Goal: Task Accomplishment & Management: Complete application form

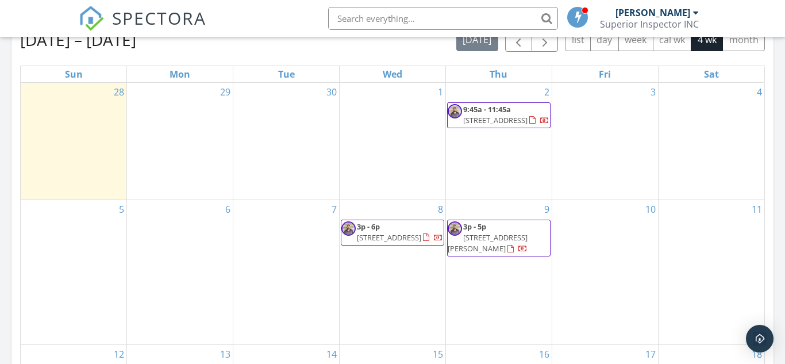
click at [188, 118] on div "29" at bounding box center [180, 141] width 106 height 117
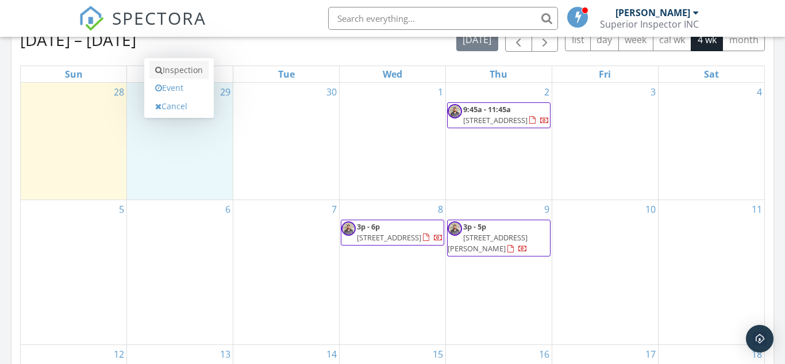
click at [182, 72] on link "Inspection" at bounding box center [178, 70] width 59 height 18
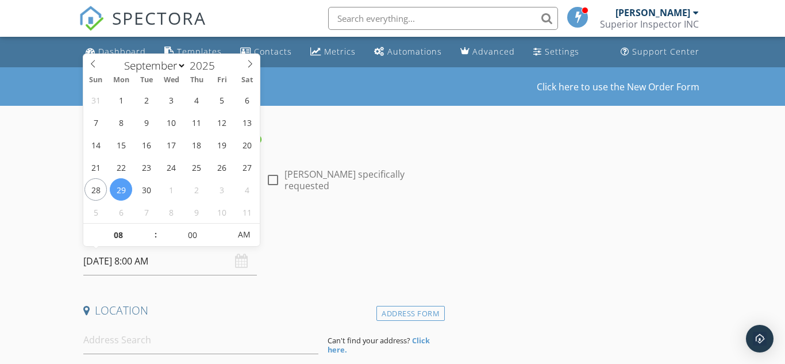
click at [190, 261] on input "09/29/2025 8:00 AM" at bounding box center [170, 261] width 174 height 28
type input "09"
type input "[DATE] 9:00 AM"
click at [153, 229] on span at bounding box center [150, 228] width 8 height 11
type input "10"
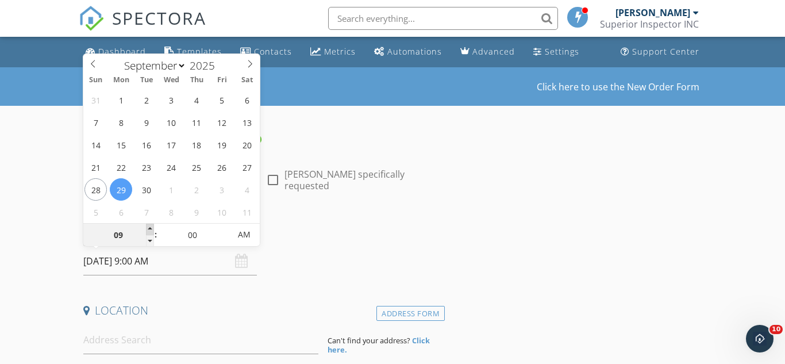
type input "[DATE] 10:00 AM"
click at [153, 229] on span at bounding box center [150, 228] width 8 height 11
type input "09"
type input "09/29/2025 9:00 AM"
click at [152, 237] on span at bounding box center [150, 240] width 8 height 11
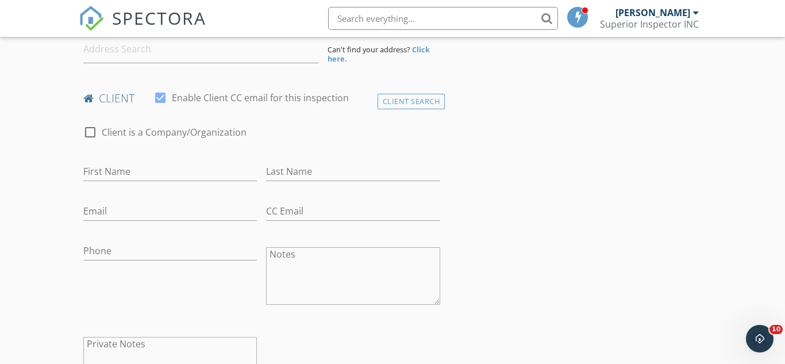
scroll to position [292, 0]
click at [295, 276] on textarea "Notes" at bounding box center [353, 273] width 174 height 57
paste textarea "Albert Olveda jr Witoolvedaa23@icloud.com 2102042284 1423 Delgado st"
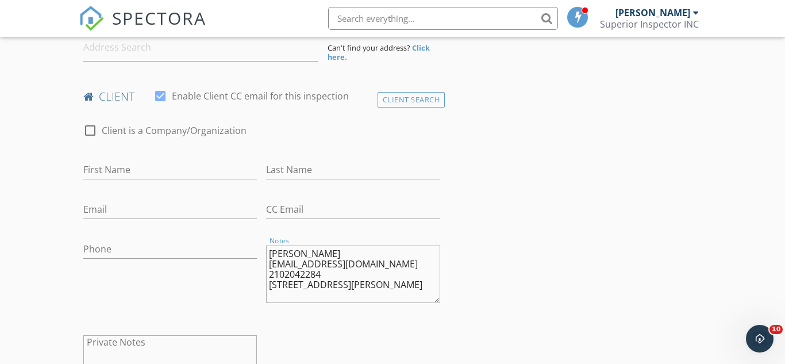
drag, startPoint x: 346, startPoint y: 252, endPoint x: 161, endPoint y: 223, distance: 187.3
click at [161, 223] on div "check_box_outline_blank Client is a Company/Organization First Name Last Name E…" at bounding box center [262, 261] width 366 height 298
type textarea "Witoolvedaa23@icloud.com 2102042284 1423 Delgado st"
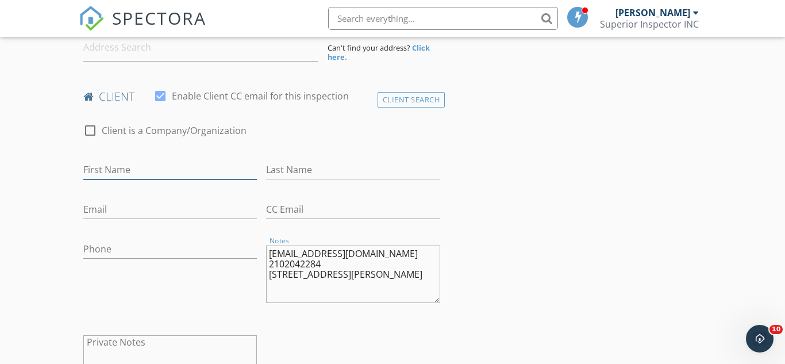
click at [102, 165] on input "First Name" at bounding box center [170, 169] width 174 height 19
paste input "Albert Olveda jr"
drag, startPoint x: 175, startPoint y: 170, endPoint x: 113, endPoint y: 169, distance: 62.1
click at [113, 169] on input "Albert Olveda jr" at bounding box center [170, 169] width 174 height 19
type input "Albert"
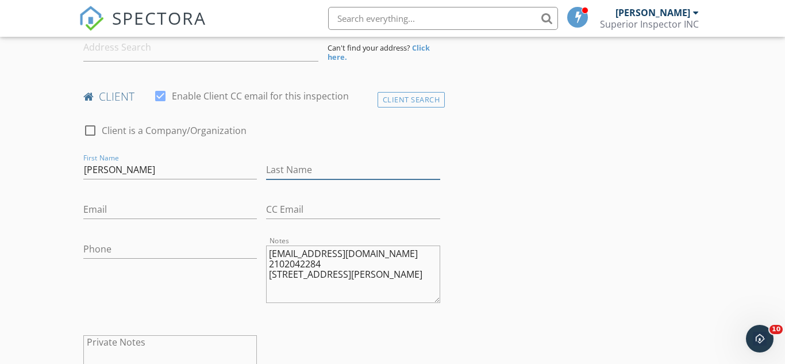
click at [271, 165] on input "Last Name" at bounding box center [353, 169] width 174 height 19
paste input "Olveda jr"
type input "Olveda jr"
drag, startPoint x: 387, startPoint y: 256, endPoint x: 153, endPoint y: 232, distance: 235.0
click at [153, 232] on div "check_box_outline_blank Client is a Company/Organization First Name Albert Last…" at bounding box center [262, 261] width 366 height 298
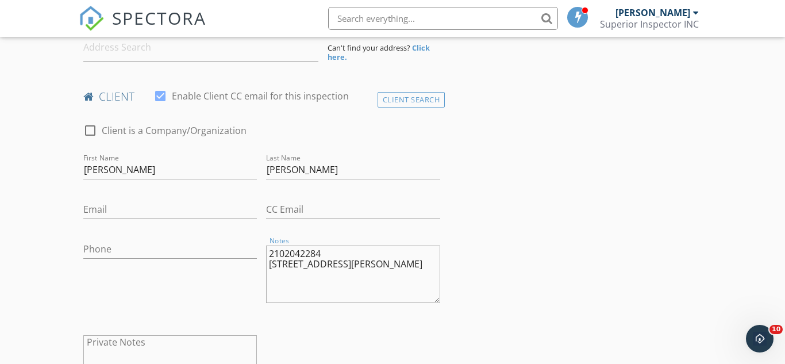
type textarea "2102042284 1423 Delgado st"
click at [114, 205] on input "Email" at bounding box center [170, 209] width 174 height 19
paste input "Witoolvedaa23@icloud.com"
type input "Witoolvedaa23@icloud.com"
drag, startPoint x: 330, startPoint y: 251, endPoint x: 163, endPoint y: 199, distance: 175.7
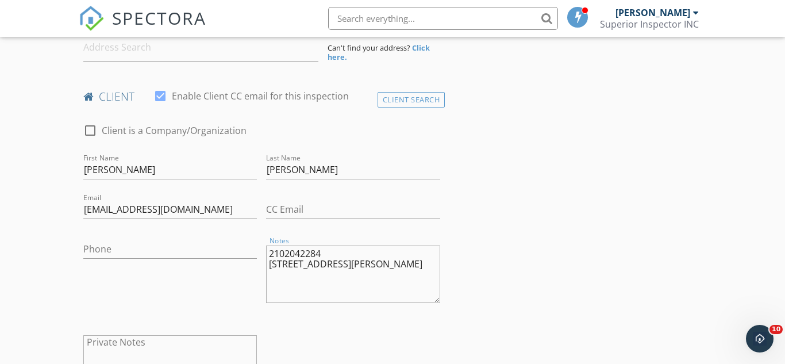
click at [163, 199] on div "check_box_outline_blank Client is a Company/Organization First Name Albert Last…" at bounding box center [262, 261] width 366 height 298
type textarea "1423 Delgado st"
click at [124, 238] on div "Phone" at bounding box center [170, 251] width 174 height 37
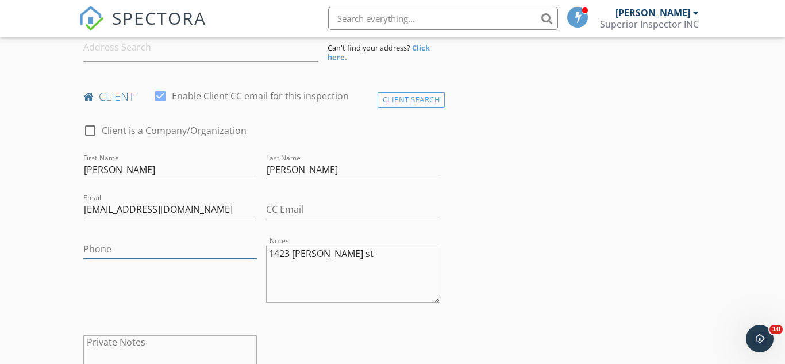
click at [119, 244] on input "Phone" at bounding box center [170, 249] width 174 height 19
paste input "210-204-2284"
type input "210-204-2284"
drag, startPoint x: 342, startPoint y: 260, endPoint x: 174, endPoint y: 202, distance: 177.3
click at [174, 202] on div "check_box_outline_blank Client is a Company/Organization First Name Albert Last…" at bounding box center [262, 261] width 366 height 298
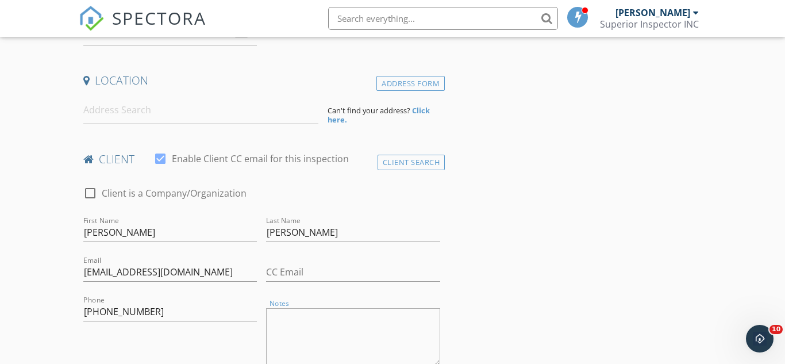
scroll to position [226, 0]
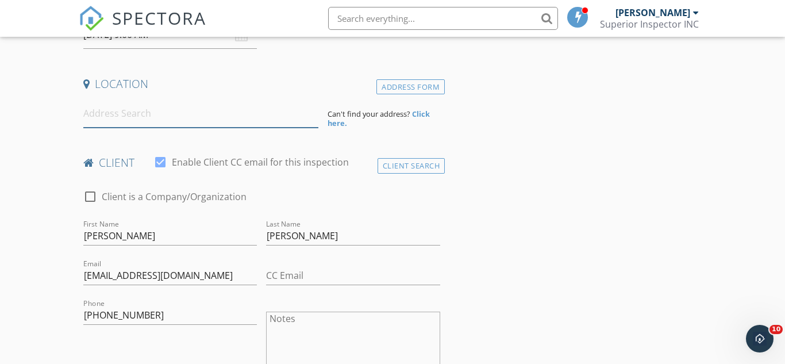
click at [129, 116] on input at bounding box center [200, 113] width 235 height 28
paste input "1423 Delgado st"
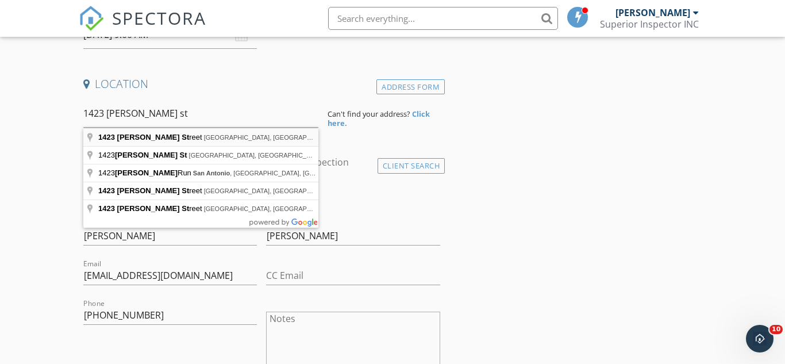
type input "1423 Delgado Street, San Antonio, TX, USA"
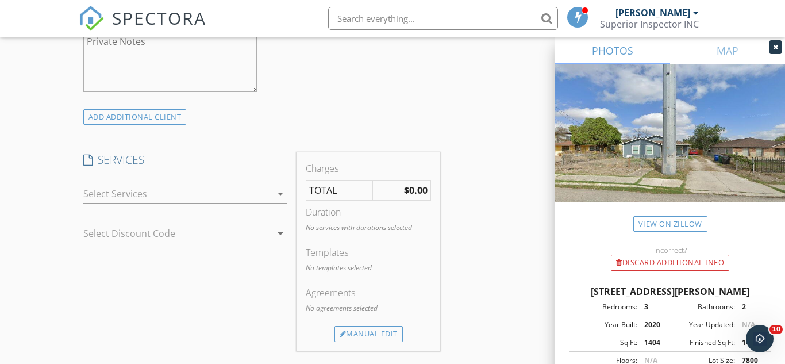
scroll to position [828, 0]
click at [139, 192] on div at bounding box center [177, 193] width 188 height 18
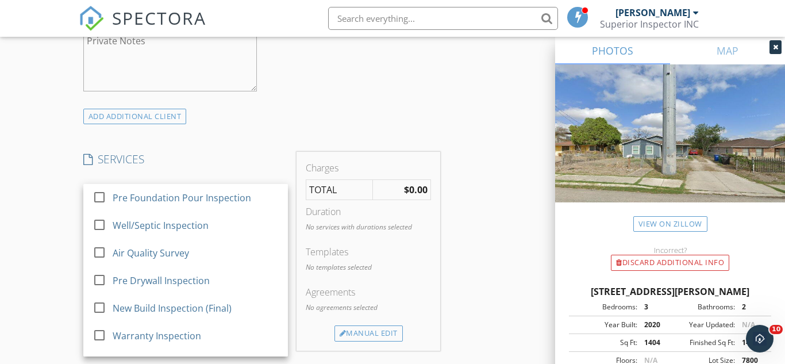
scroll to position [21, 0]
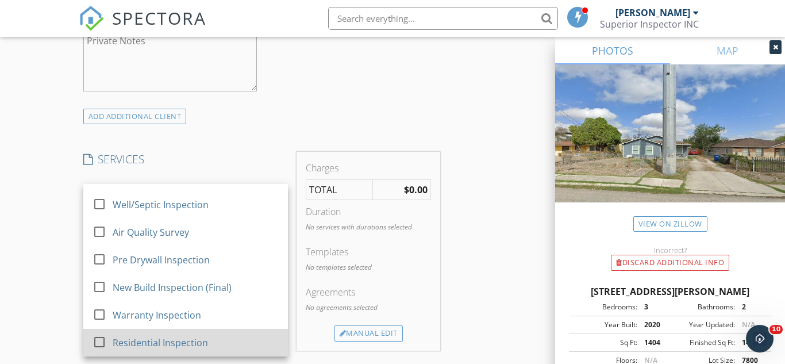
click at [96, 339] on div at bounding box center [100, 342] width 20 height 20
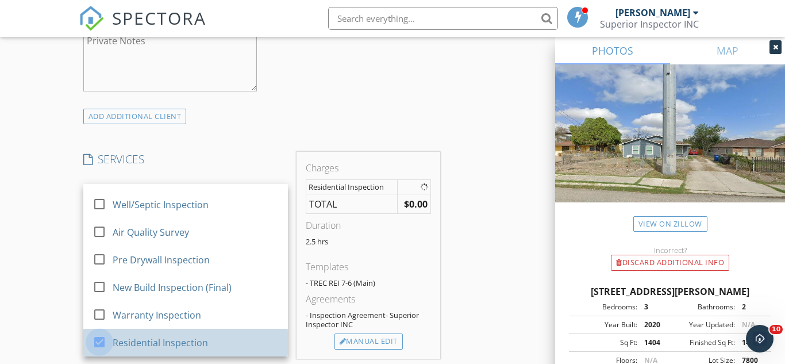
click at [32, 286] on div "New Inspection Click here to use the New Order Form INSPECTOR(S) check_box Ryan…" at bounding box center [392, 231] width 785 height 1985
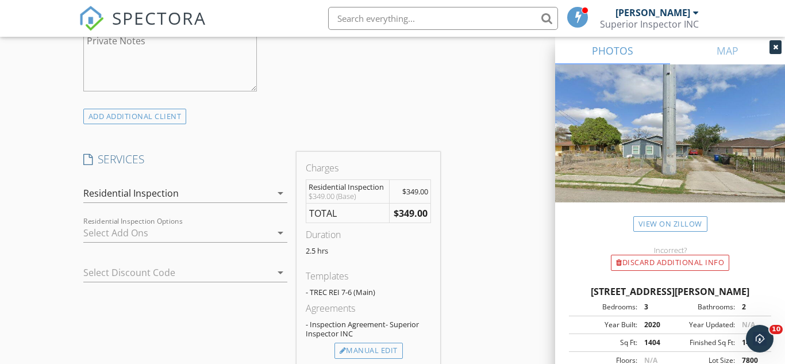
scroll to position [849, 0]
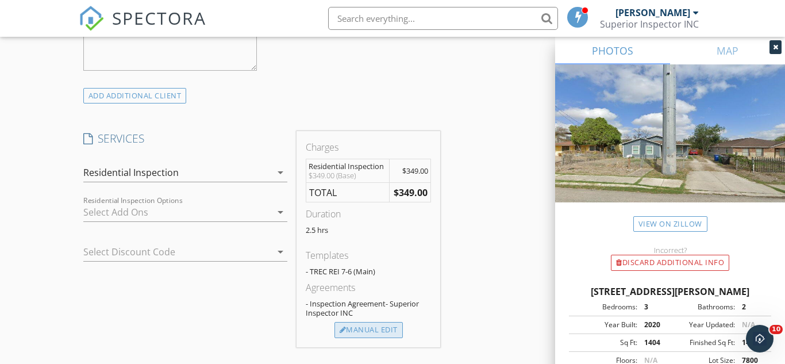
click at [365, 327] on div "Manual Edit" at bounding box center [368, 330] width 68 height 16
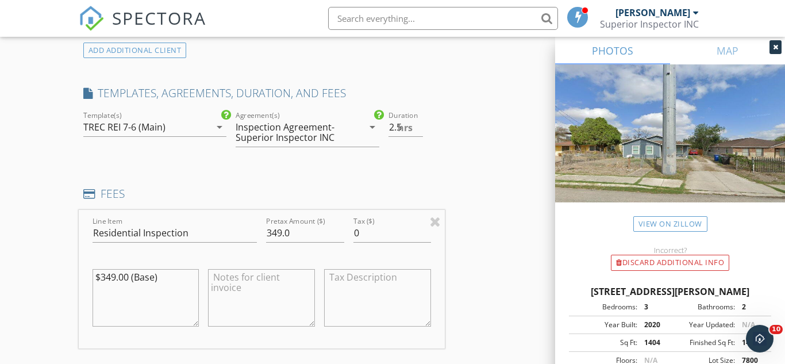
scroll to position [914, 0]
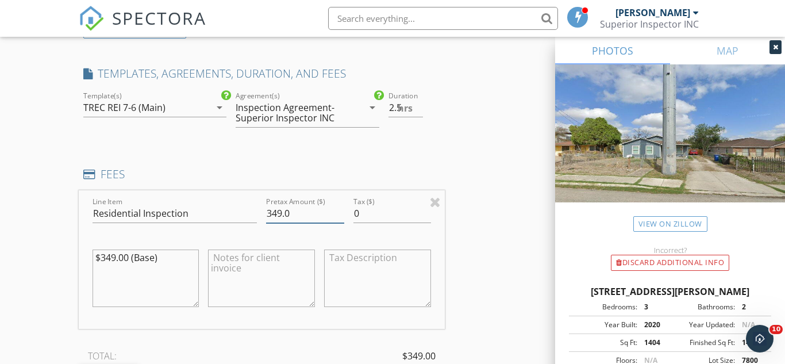
click at [276, 210] on input "349.0" at bounding box center [305, 213] width 78 height 19
type input "399.0"
click at [110, 257] on textarea "$349.00 (Base)" at bounding box center [145, 277] width 107 height 57
type textarea "$399.00 (Base)"
click at [9, 250] on div "New Inspection Click here to use the New Order Form INSPECTOR(S) check_box Ryan…" at bounding box center [392, 209] width 785 height 2113
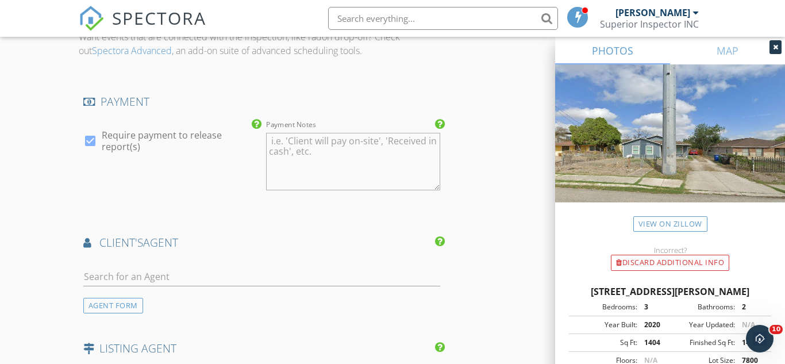
scroll to position [1336, 0]
click at [161, 269] on input "text" at bounding box center [261, 276] width 357 height 19
type input "augil"
click at [277, 302] on li "Priscilla Augilar" at bounding box center [262, 302] width 356 height 32
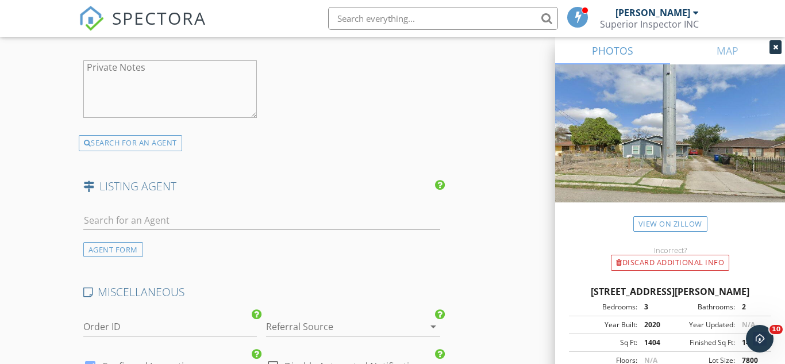
scroll to position [1823, 0]
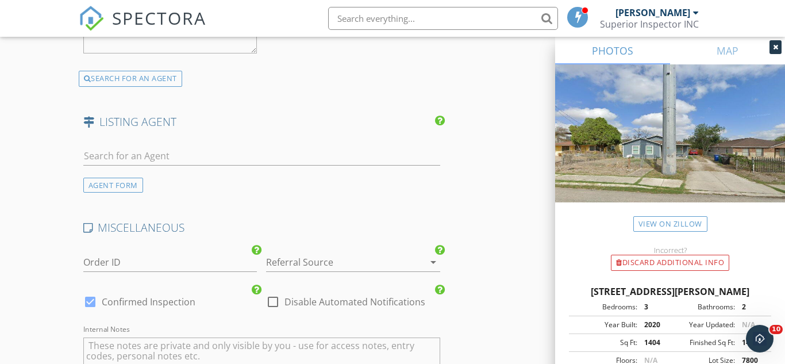
click at [321, 265] on div at bounding box center [337, 262] width 142 height 18
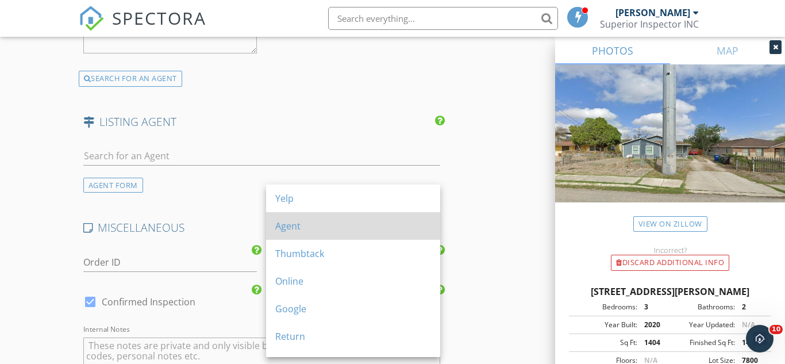
click at [291, 238] on div "Agent" at bounding box center [353, 226] width 156 height 28
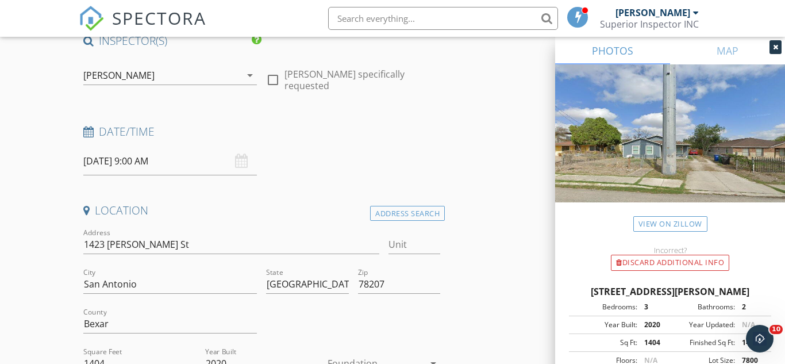
scroll to position [2078, 0]
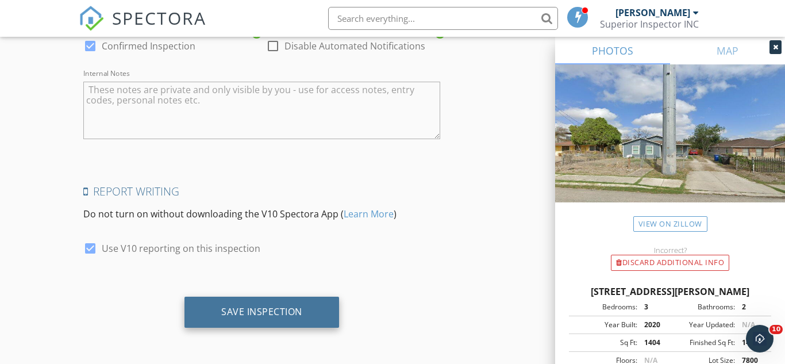
click at [288, 310] on div "Save Inspection" at bounding box center [261, 311] width 81 height 11
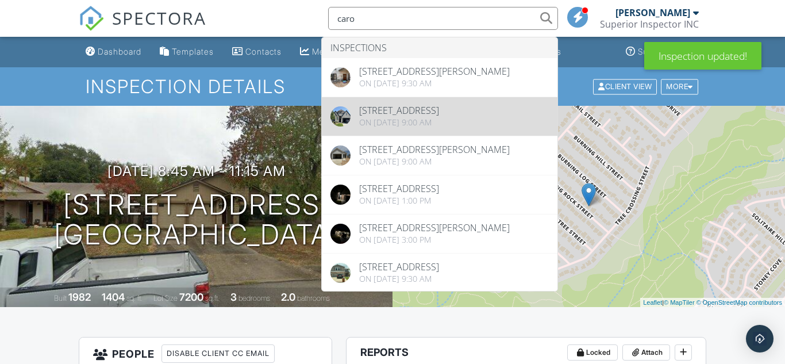
type input "caro"
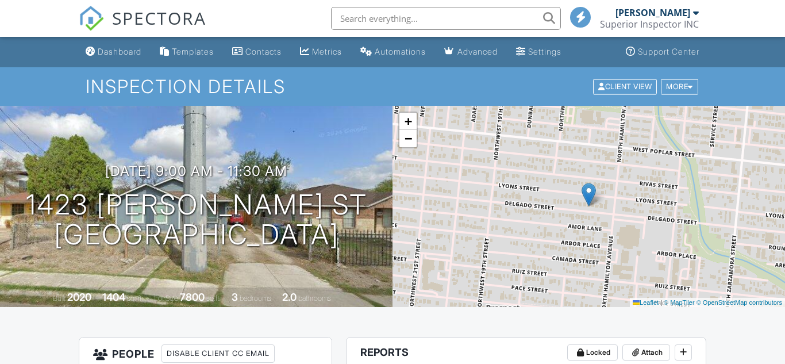
click at [353, 18] on input "text" at bounding box center [446, 18] width 230 height 23
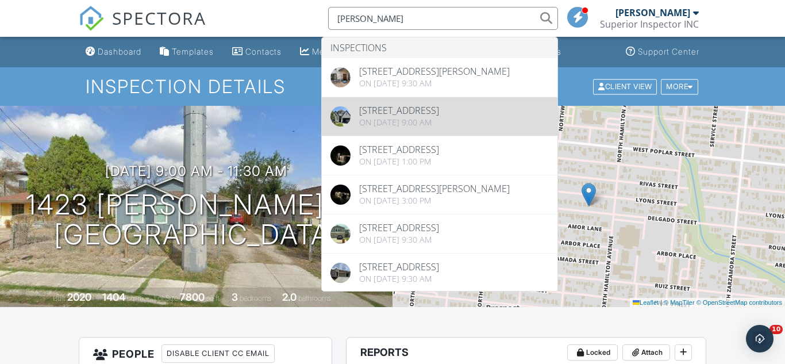
type input "carol"
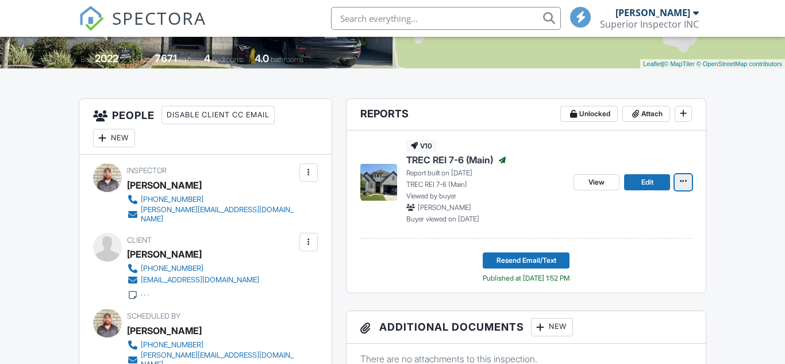
click at [686, 184] on icon at bounding box center [683, 181] width 7 height 8
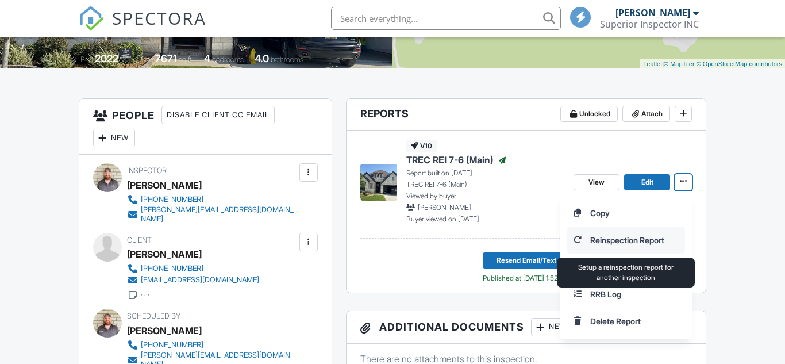
click at [644, 240] on input "Reinspection Report" at bounding box center [625, 240] width 117 height 26
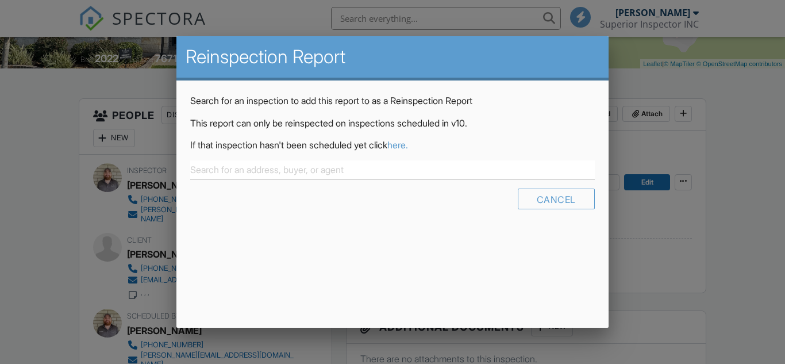
click at [408, 142] on link "here." at bounding box center [397, 144] width 21 height 11
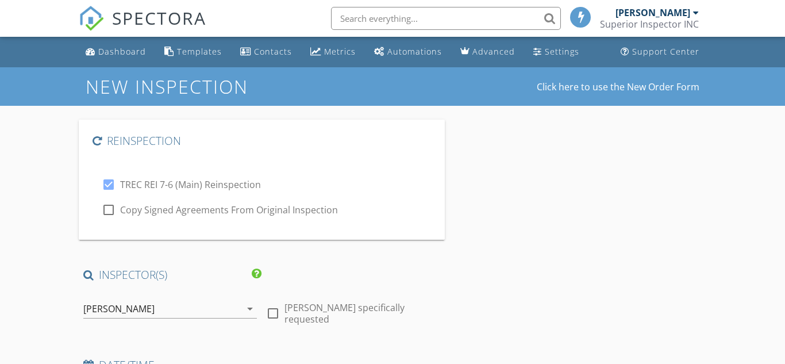
type input "[PERSON_NAME]"
type input "[EMAIL_ADDRESS][DOMAIN_NAME]"
type input "[PHONE_NUMBER]"
type textarea ", , ,"
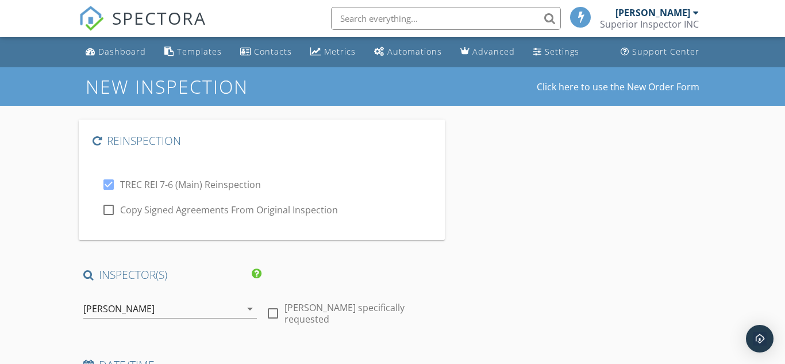
type input "2490"
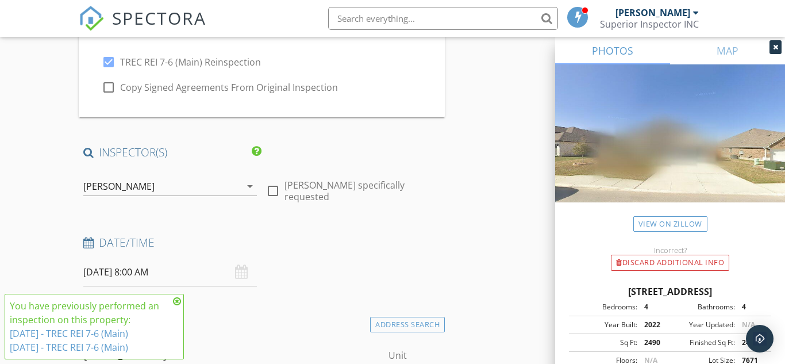
click at [203, 270] on input "09/29/2025 8:00 AM" at bounding box center [170, 272] width 174 height 28
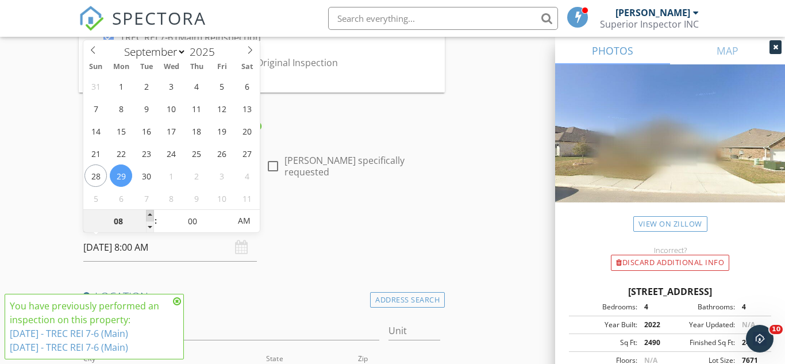
type input "09"
click at [148, 213] on span at bounding box center [150, 215] width 8 height 11
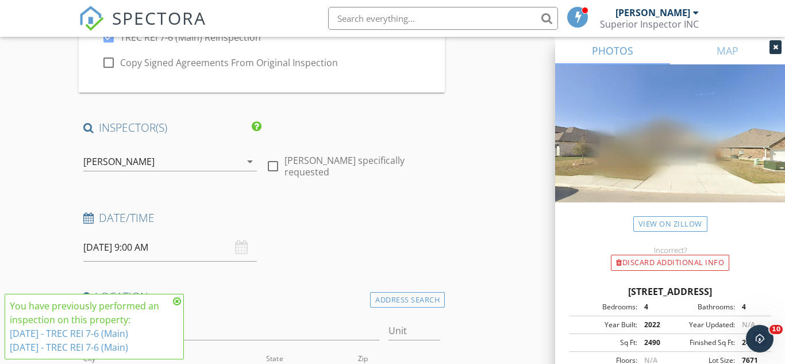
click at [203, 249] on input "09/29/2025 9:00 AM" at bounding box center [170, 247] width 174 height 28
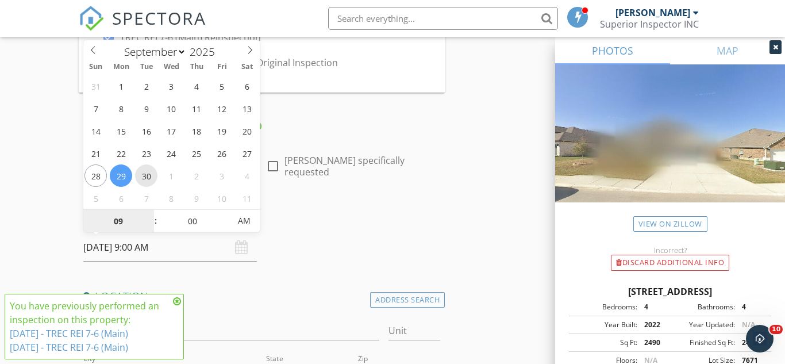
type input "[DATE] 9:00 AM"
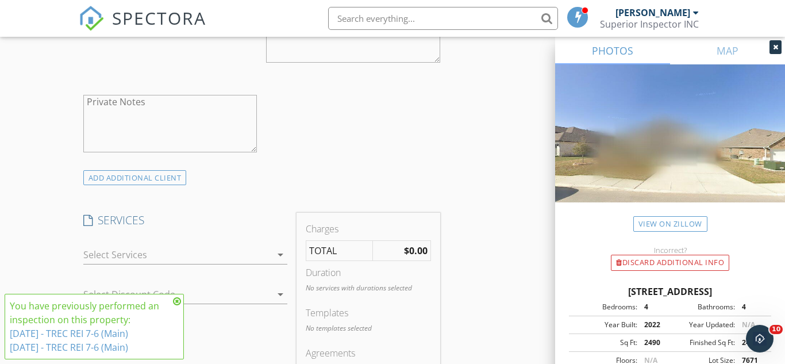
scroll to position [990, 0]
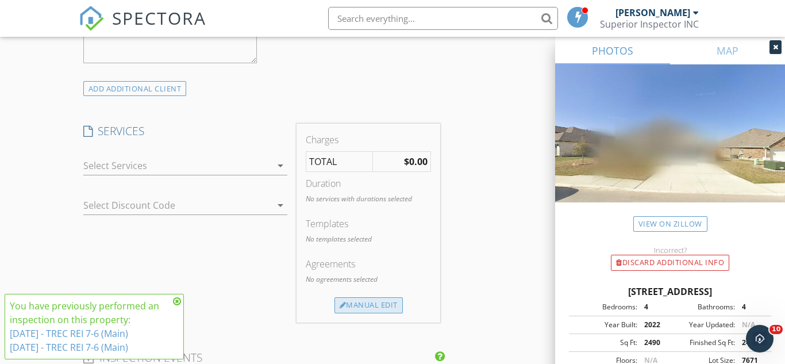
click at [379, 308] on div "Manual Edit" at bounding box center [368, 305] width 68 height 16
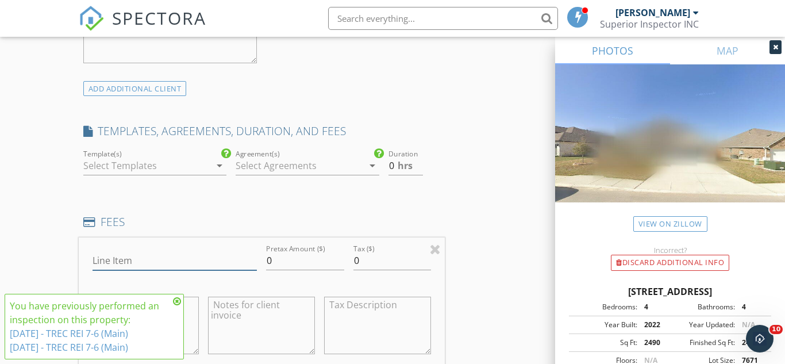
click at [171, 264] on input "Line Item" at bounding box center [174, 260] width 165 height 19
type input "Re-Inspection"
click at [281, 265] on input "0" at bounding box center [305, 260] width 78 height 19
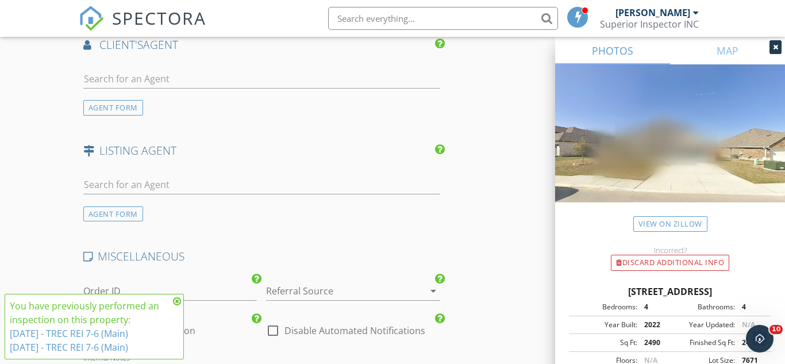
scroll to position [1806, 0]
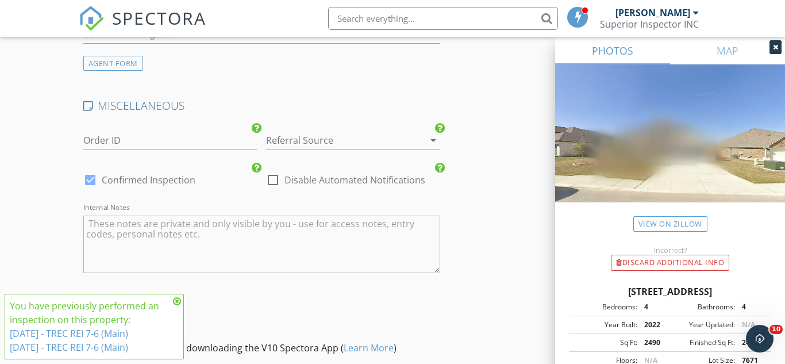
type input "200.00"
click at [325, 149] on div "Referral Source arrow_drop_down" at bounding box center [353, 140] width 174 height 19
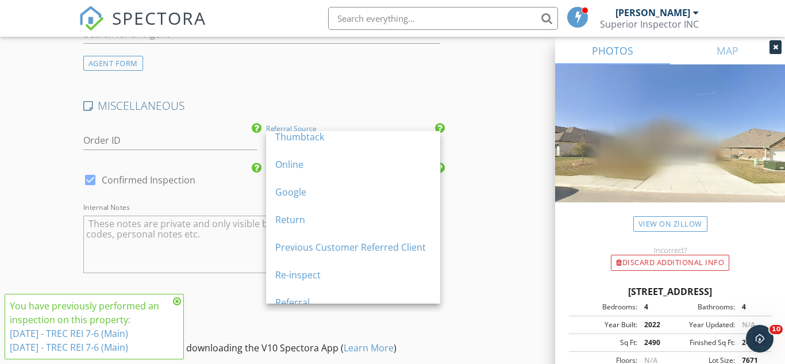
scroll to position [71, 0]
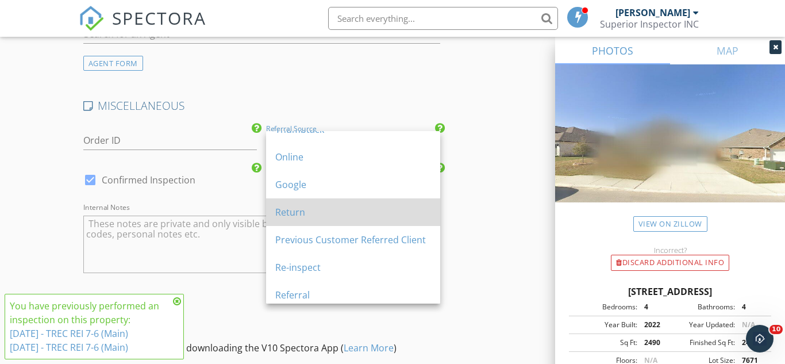
click at [296, 212] on div "Return" at bounding box center [353, 212] width 156 height 14
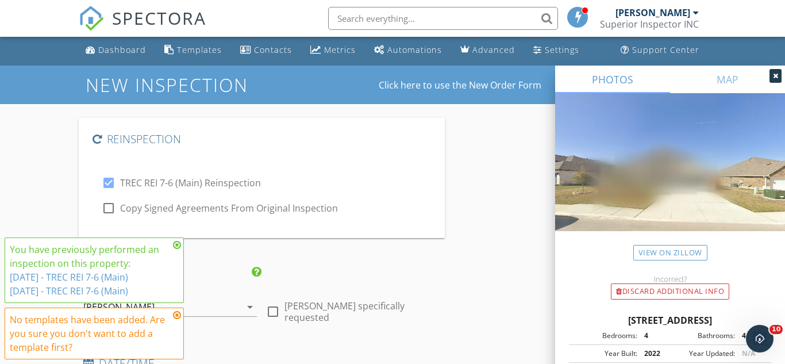
scroll to position [1940, 0]
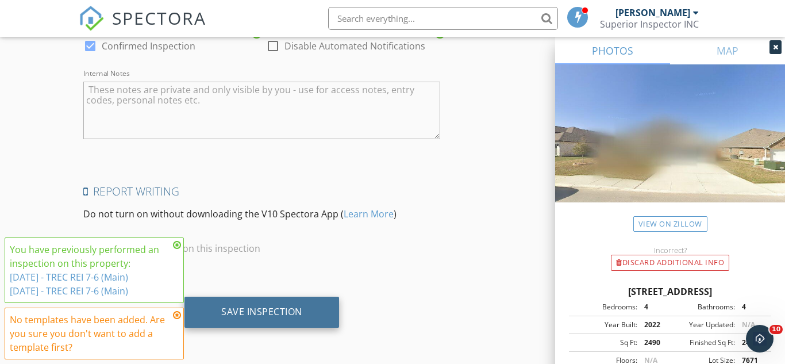
click at [300, 303] on div "Save Inspection" at bounding box center [261, 311] width 155 height 31
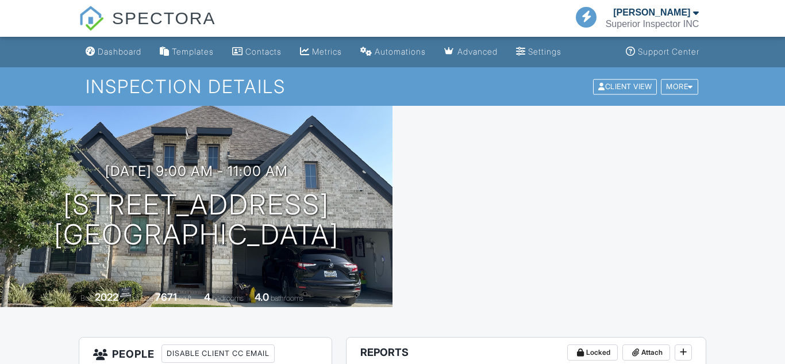
scroll to position [508, 0]
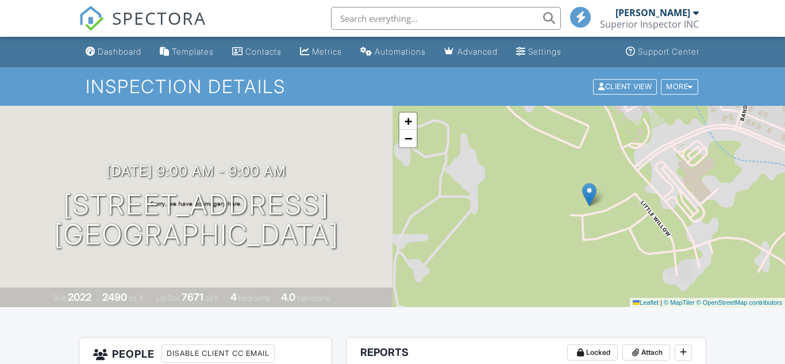
scroll to position [310, 0]
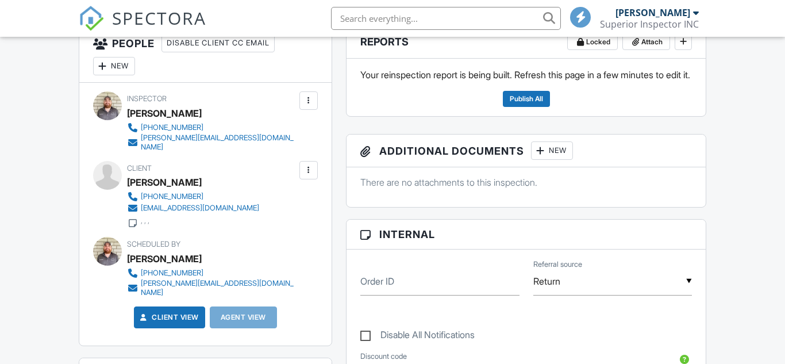
click at [0, 0] on div at bounding box center [0, 0] width 0 height 0
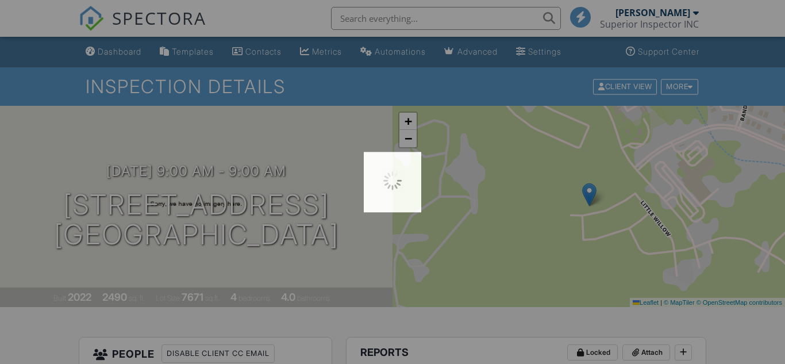
scroll to position [0, 0]
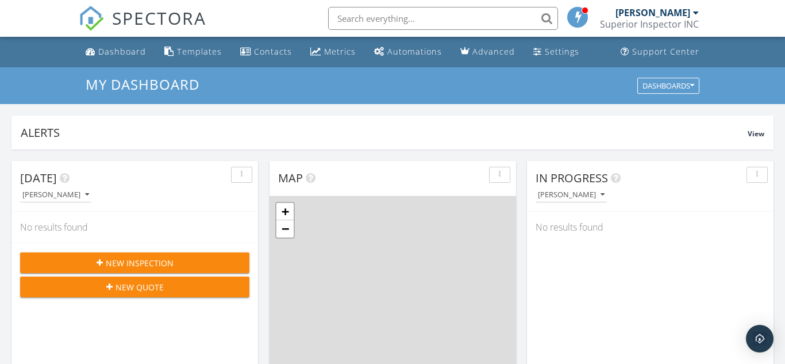
scroll to position [1046, 785]
